Goal: Task Accomplishment & Management: Use online tool/utility

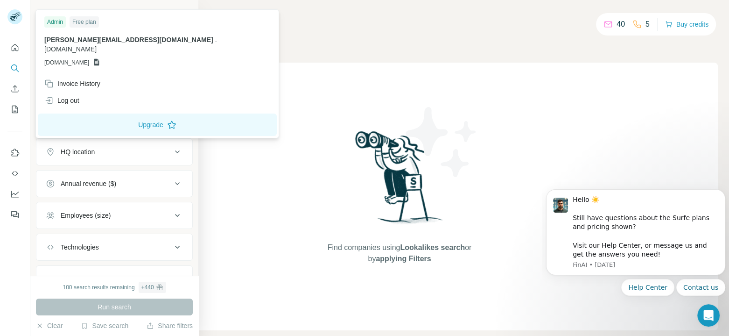
click at [173, 213] on icon at bounding box center [177, 215] width 11 height 11
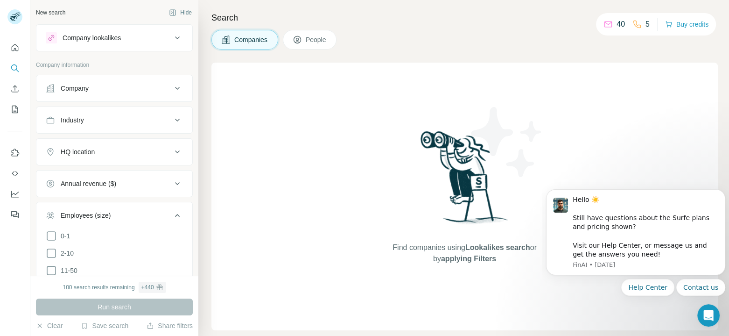
click at [133, 98] on button "Company" at bounding box center [114, 88] width 156 height 22
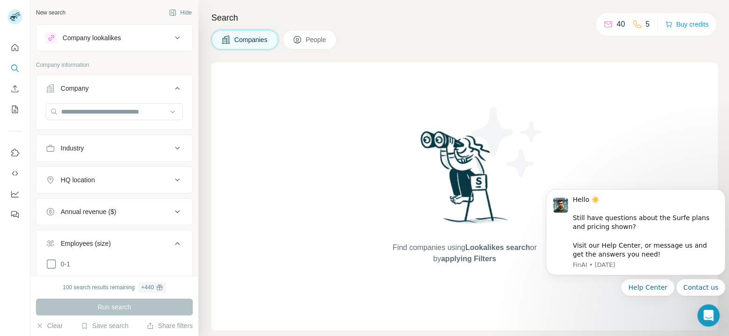
click at [172, 90] on icon at bounding box center [177, 88] width 11 height 11
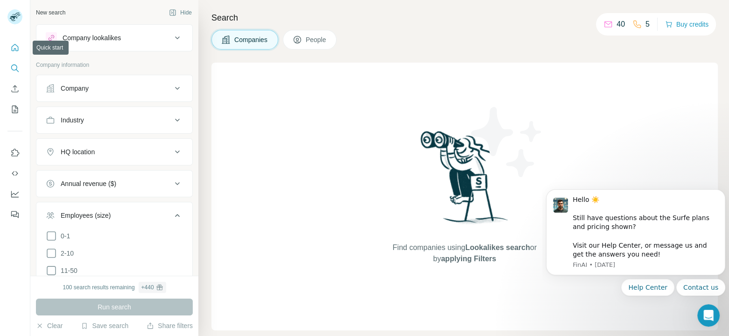
click at [21, 53] on button "Quick start" at bounding box center [14, 47] width 15 height 17
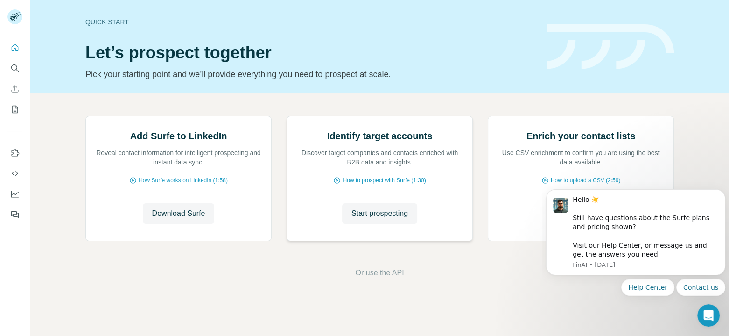
scroll to position [47, 0]
click at [381, 184] on span "How to prospect with Surfe (1:30)" at bounding box center [384, 180] width 83 height 8
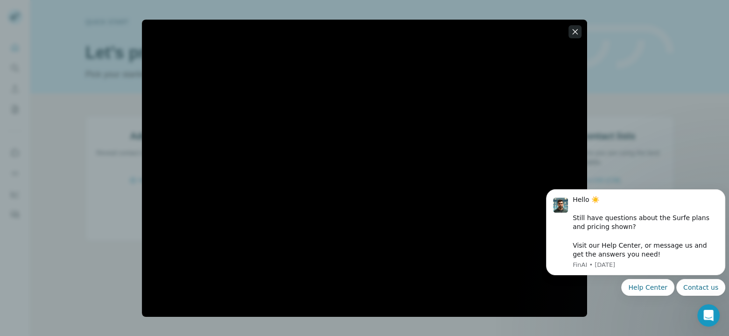
click at [575, 35] on icon "button" at bounding box center [574, 31] width 9 height 9
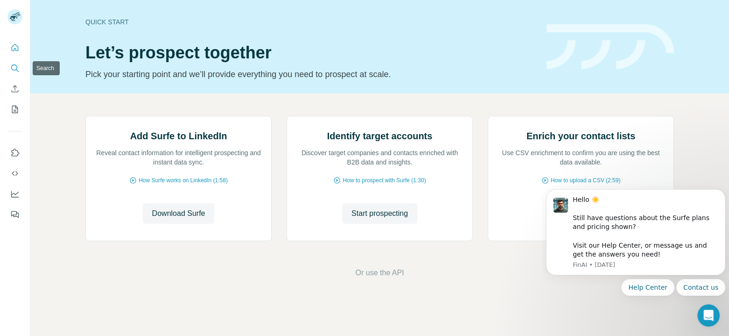
click at [13, 68] on icon "Search" at bounding box center [14, 67] width 9 height 9
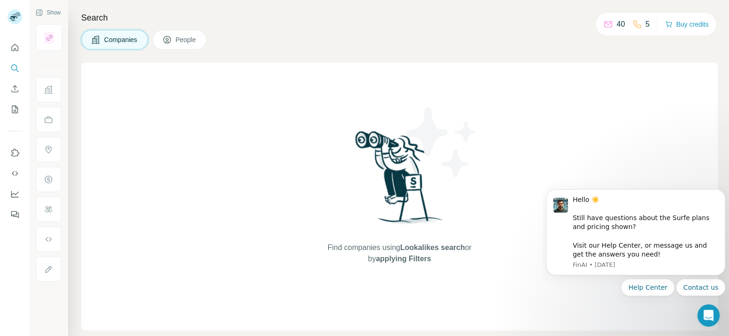
click at [181, 36] on span "People" at bounding box center [185, 39] width 21 height 9
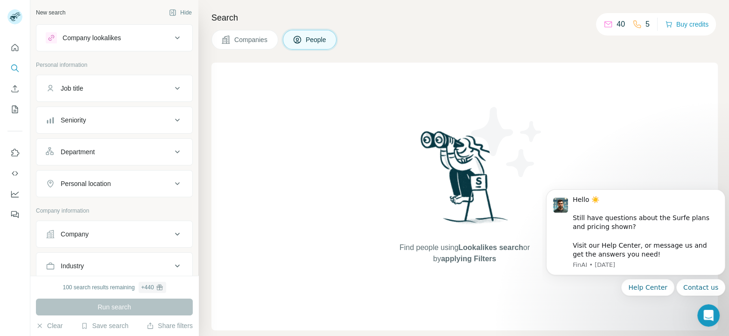
click at [121, 42] on div "Company lookalikes" at bounding box center [109, 37] width 126 height 11
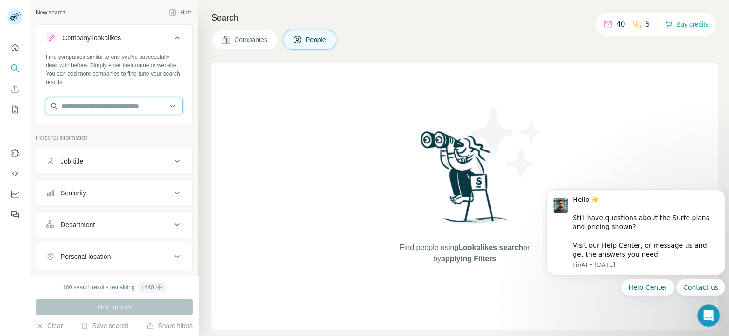
click at [101, 105] on input "text" at bounding box center [114, 106] width 137 height 17
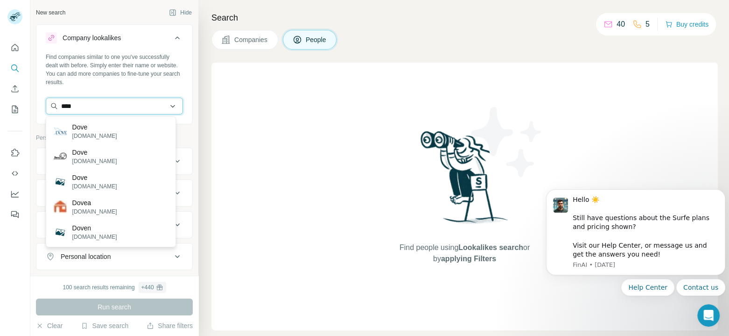
drag, startPoint x: 80, startPoint y: 109, endPoint x: 51, endPoint y: 109, distance: 28.9
click at [51, 109] on input "****" at bounding box center [114, 106] width 137 height 17
type input "********"
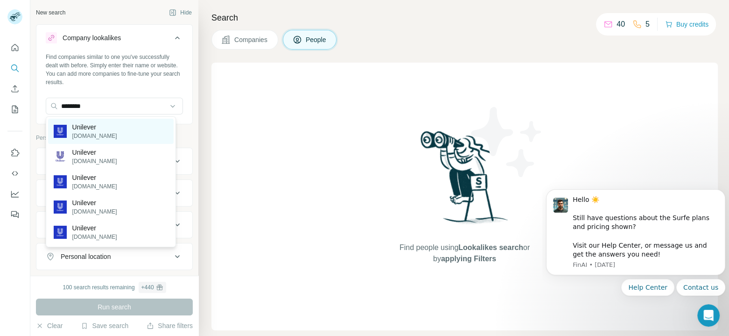
click at [88, 132] on p "[DOMAIN_NAME]" at bounding box center [94, 136] width 45 height 8
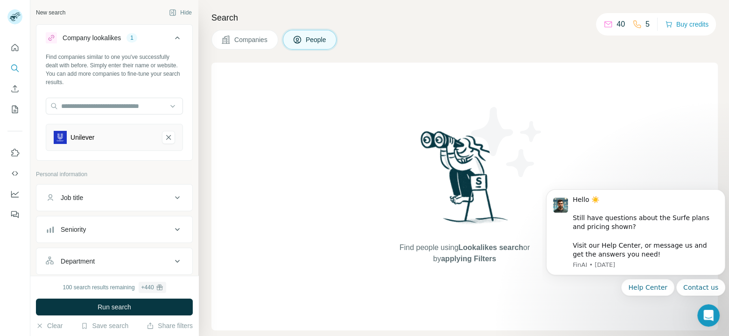
click at [81, 201] on div "Job title" at bounding box center [72, 197] width 22 height 9
click at [79, 217] on input "text" at bounding box center [105, 220] width 119 height 17
type input "**********"
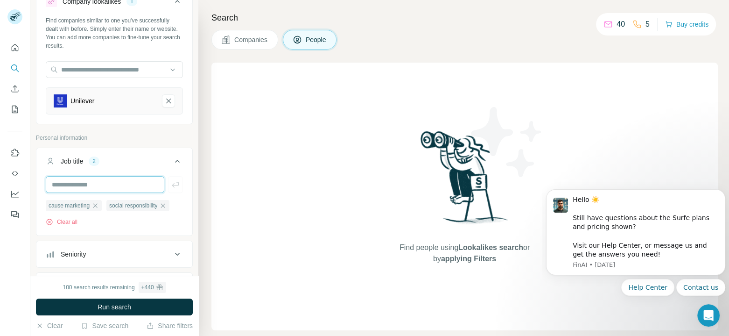
scroll to position [93, 0]
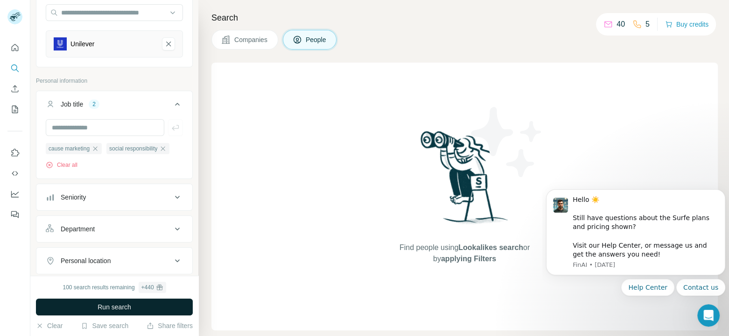
click at [87, 301] on button "Run search" at bounding box center [114, 306] width 157 height 17
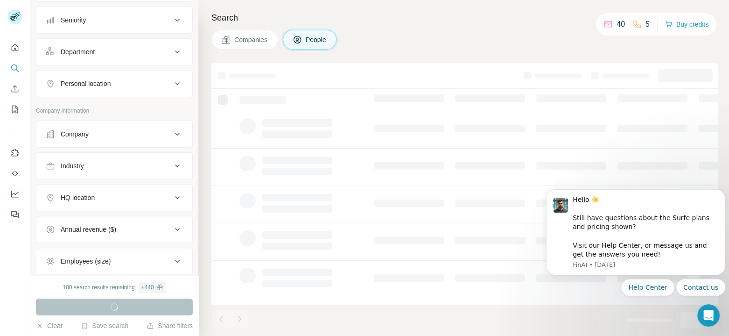
scroll to position [356, 0]
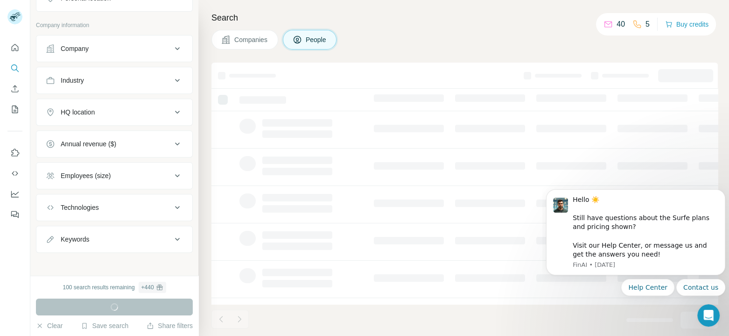
click at [34, 324] on div "100 search results remaining + 440 Run search Clear Save search Share filters" at bounding box center [114, 305] width 168 height 60
click at [41, 327] on icon "button" at bounding box center [40, 325] width 4 height 4
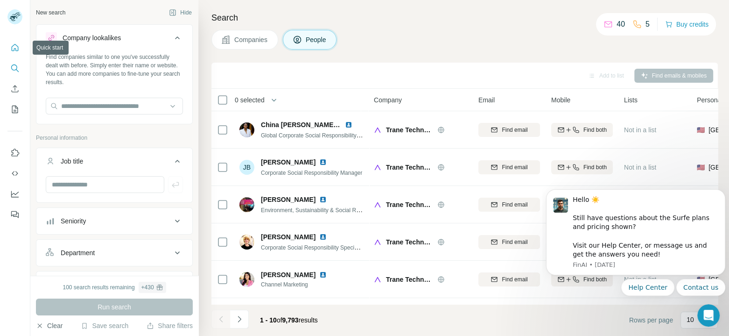
click at [13, 48] on icon "Quick start" at bounding box center [14, 47] width 9 height 9
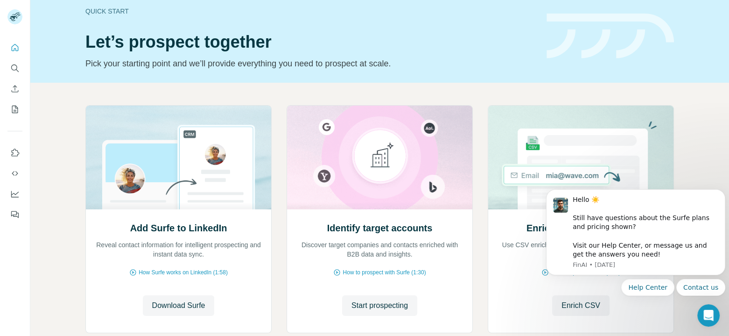
scroll to position [67, 0]
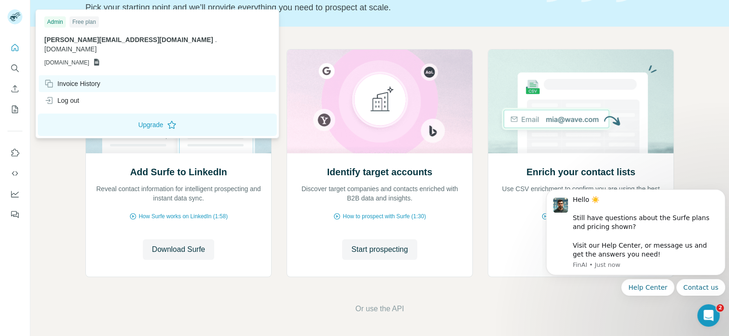
click at [77, 79] on div "Invoice History" at bounding box center [72, 83] width 56 height 9
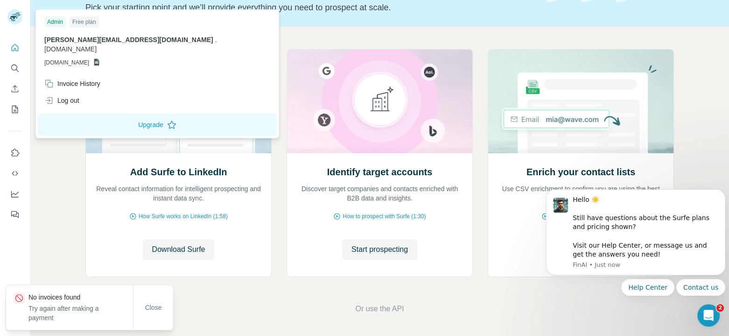
click at [12, 16] on icon at bounding box center [13, 18] width 7 height 5
click at [83, 20] on div "Free plan" at bounding box center [84, 21] width 29 height 11
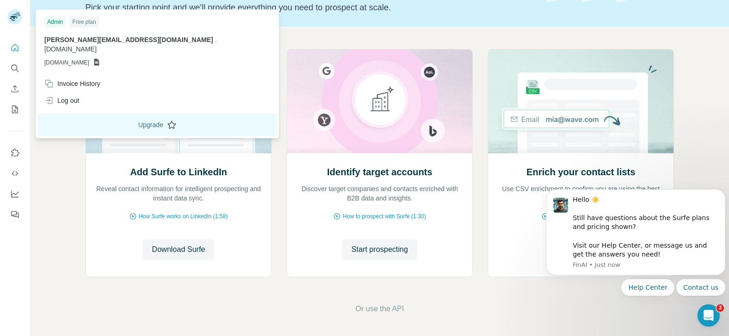
click at [101, 117] on button "Upgrade" at bounding box center [157, 124] width 239 height 22
